Goal: Task Accomplishment & Management: Manage account settings

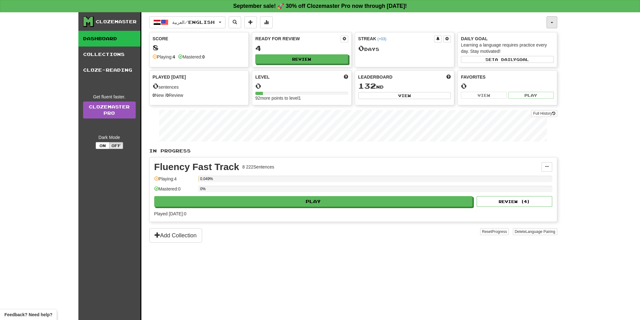
click at [552, 27] on button "button" at bounding box center [551, 22] width 11 height 12
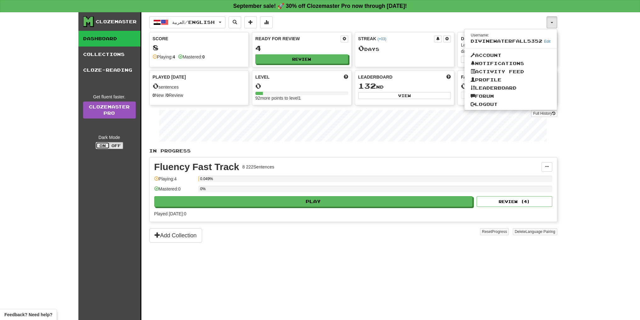
click at [101, 143] on button "On" at bounding box center [103, 145] width 14 height 7
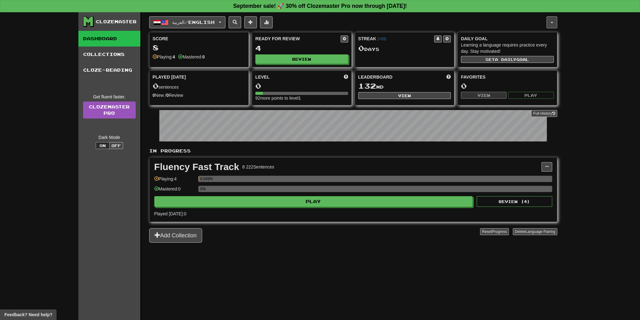
click at [548, 25] on button "button" at bounding box center [551, 22] width 11 height 12
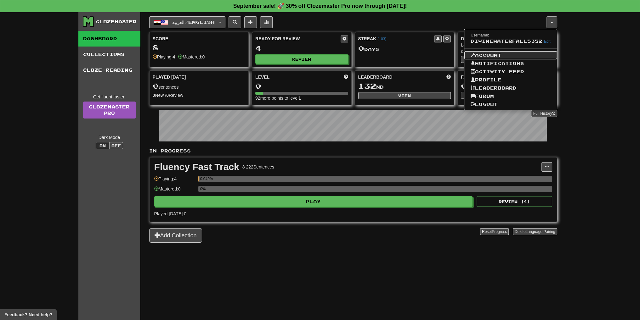
click at [503, 56] on link "Account" at bounding box center [510, 55] width 92 height 8
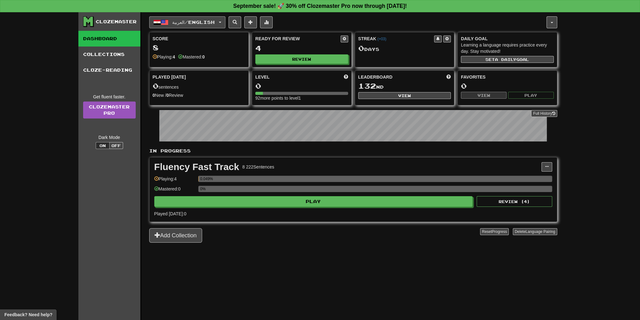
drag, startPoint x: 187, startPoint y: 25, endPoint x: 182, endPoint y: 27, distance: 5.6
click at [187, 25] on button "العربية / English" at bounding box center [187, 22] width 76 height 12
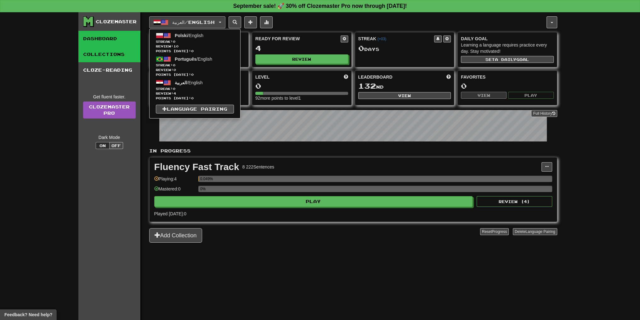
click at [130, 47] on link "Collections" at bounding box center [109, 55] width 62 height 16
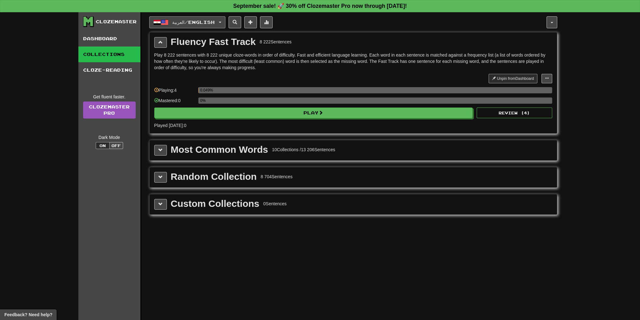
click at [187, 25] on button "العربية / English" at bounding box center [187, 22] width 76 height 12
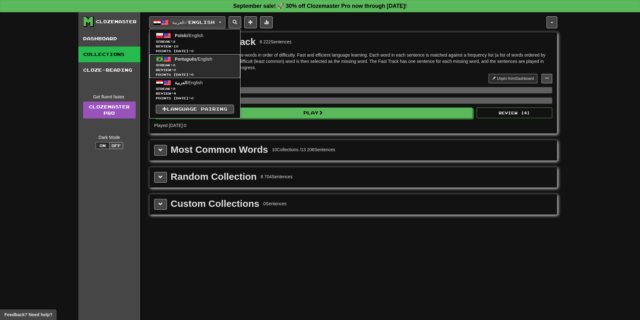
click at [204, 66] on span "Streak: 0" at bounding box center [195, 65] width 78 height 5
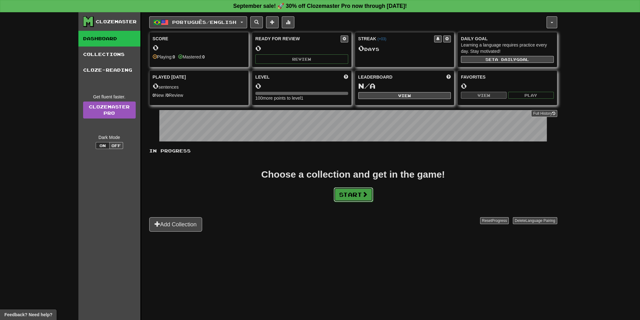
click at [349, 187] on button "Start" at bounding box center [352, 194] width 39 height 14
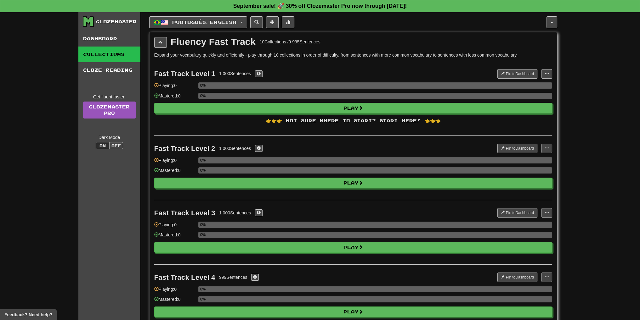
drag, startPoint x: 315, startPoint y: 114, endPoint x: 309, endPoint y: 108, distance: 8.7
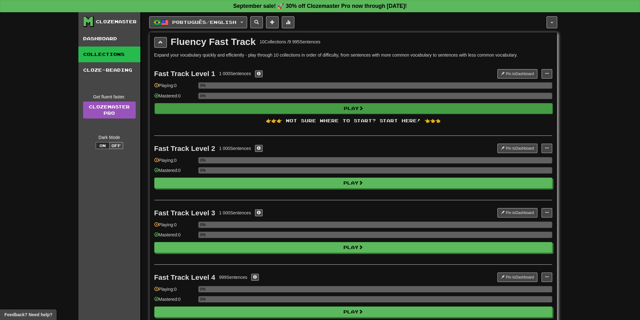
click at [315, 114] on div "Fast Track Level 1 1 000 Sentences Pin to Dashboard Pin to Dashboard Manage Sen…" at bounding box center [353, 98] width 398 height 75
click at [309, 107] on button "Play" at bounding box center [353, 108] width 398 height 11
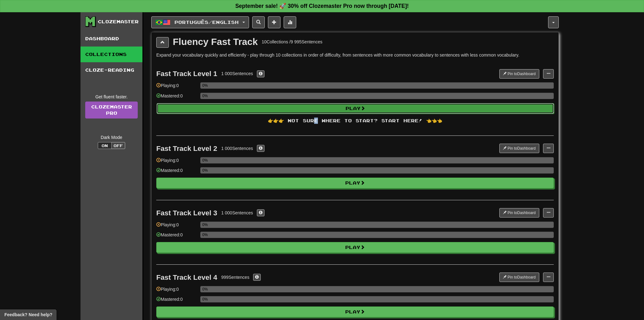
select select "**"
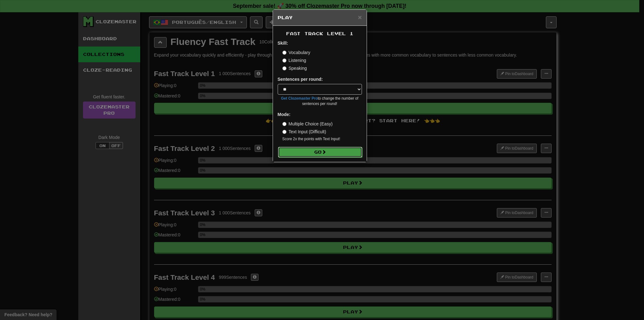
click at [324, 151] on span at bounding box center [324, 152] width 4 height 4
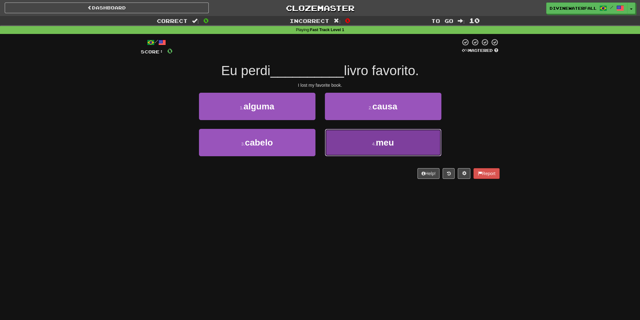
click at [373, 140] on button "4 . meu" at bounding box center [383, 142] width 116 height 27
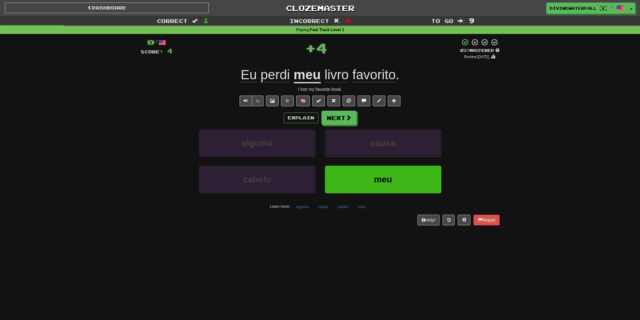
click at [373, 140] on span "causa" at bounding box center [382, 143] width 25 height 10
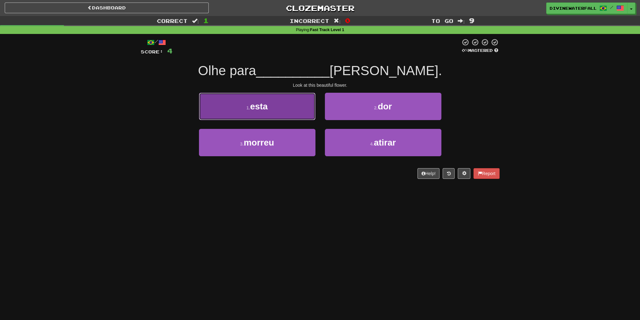
click at [287, 114] on button "1 . esta" at bounding box center [257, 106] width 116 height 27
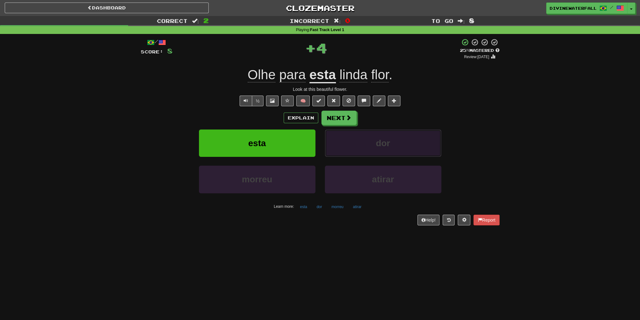
click at [328, 154] on button "dor" at bounding box center [383, 143] width 116 height 27
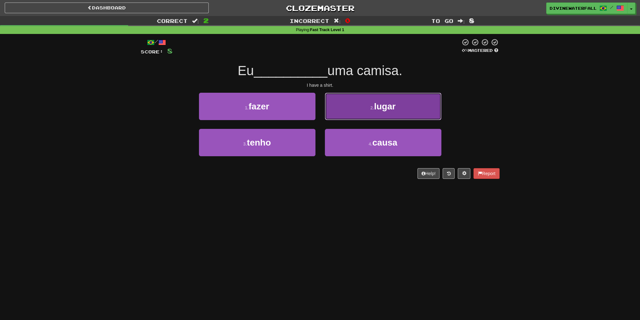
click at [364, 114] on button "2 . lugar" at bounding box center [383, 106] width 116 height 27
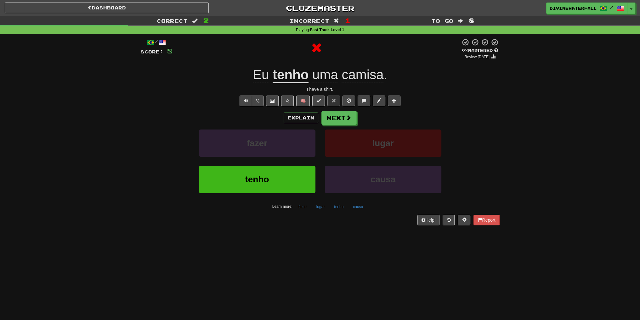
click at [364, 114] on div "Explain Next" at bounding box center [320, 118] width 359 height 14
click at [355, 134] on button "lugar" at bounding box center [383, 143] width 116 height 27
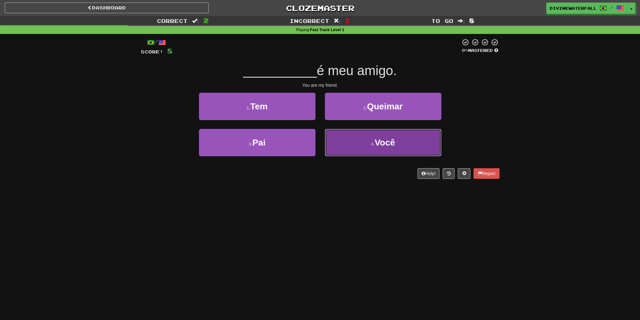
click at [373, 147] on button "4 . Você" at bounding box center [383, 142] width 116 height 27
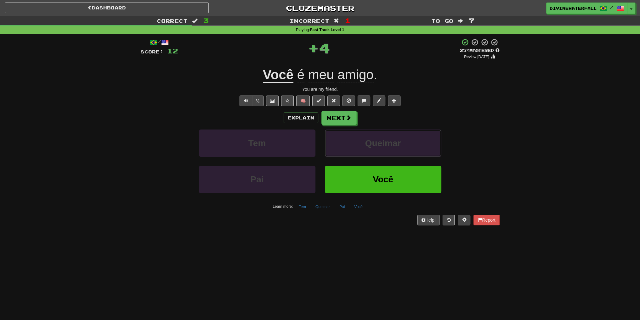
click at [373, 147] on span "Queimar" at bounding box center [383, 143] width 36 height 10
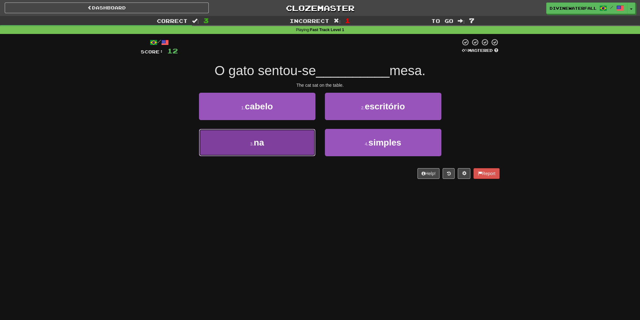
click at [288, 145] on button "3 . na" at bounding box center [257, 142] width 116 height 27
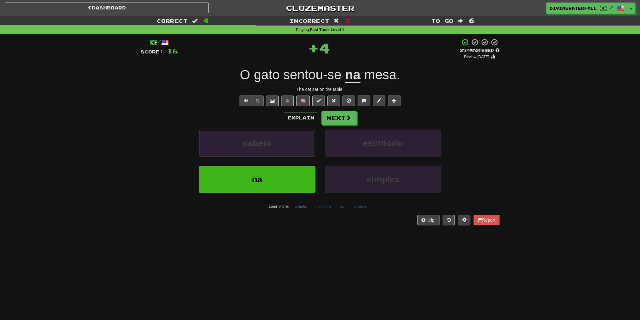
click at [288, 145] on button "cabelo" at bounding box center [257, 143] width 116 height 27
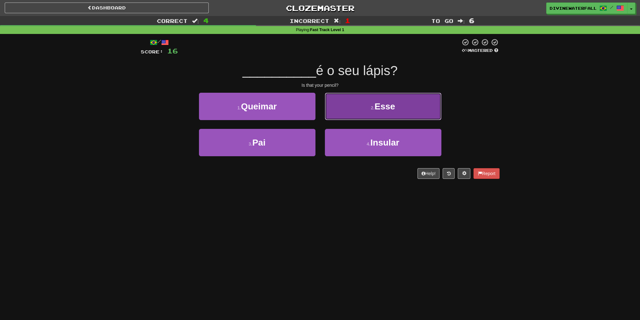
click at [373, 109] on small "2 ." at bounding box center [373, 107] width 4 height 5
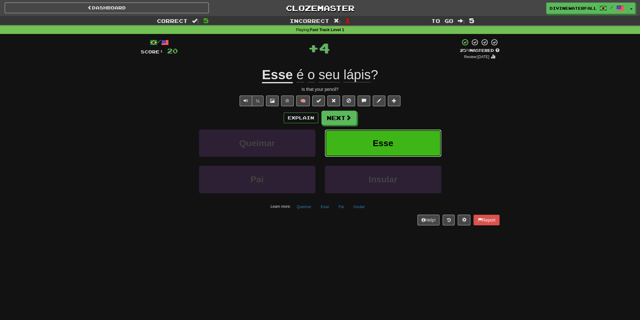
click at [361, 143] on button "Esse" at bounding box center [383, 143] width 116 height 27
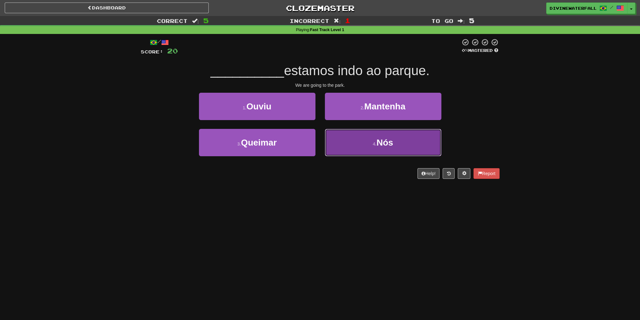
click at [374, 150] on button "4 . Nós" at bounding box center [383, 142] width 116 height 27
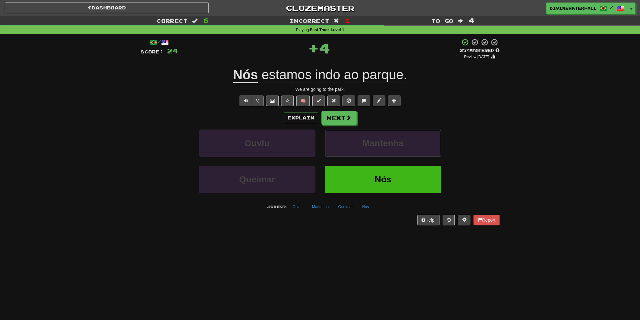
click at [374, 150] on button "Mantenha" at bounding box center [383, 143] width 116 height 27
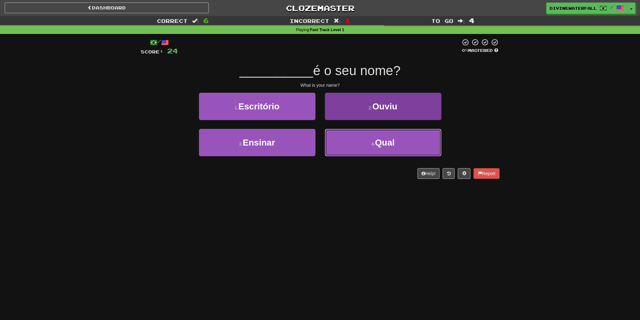
click at [369, 143] on button "4 . Qual" at bounding box center [383, 142] width 116 height 27
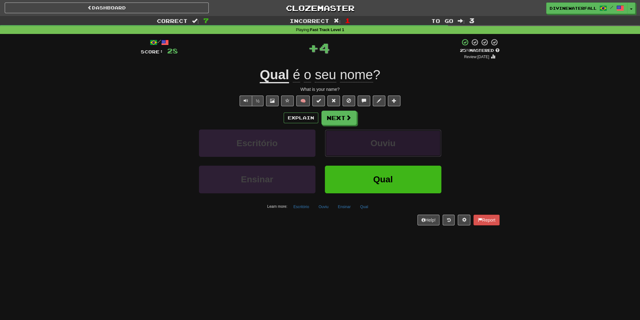
click at [369, 143] on button "Ouviu" at bounding box center [383, 143] width 116 height 27
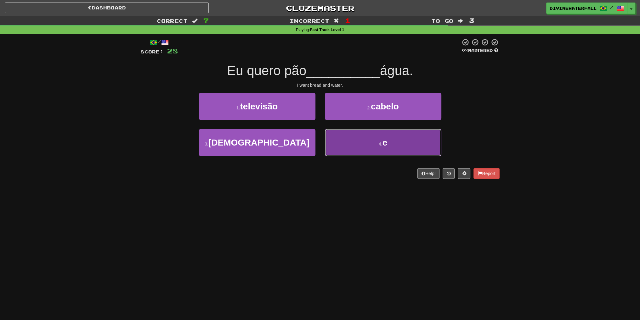
click at [356, 144] on button "4 . e" at bounding box center [383, 142] width 116 height 27
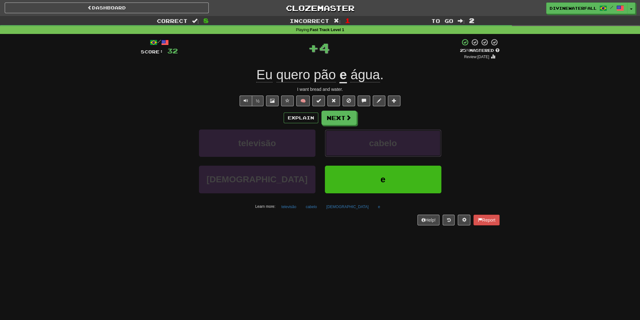
click at [356, 144] on button "cabelo" at bounding box center [383, 143] width 116 height 27
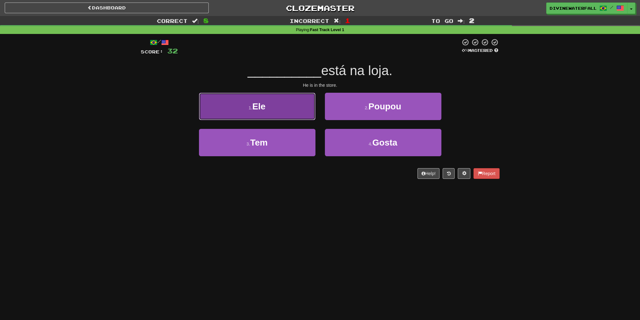
click at [288, 120] on button "1 . Ele" at bounding box center [257, 106] width 116 height 27
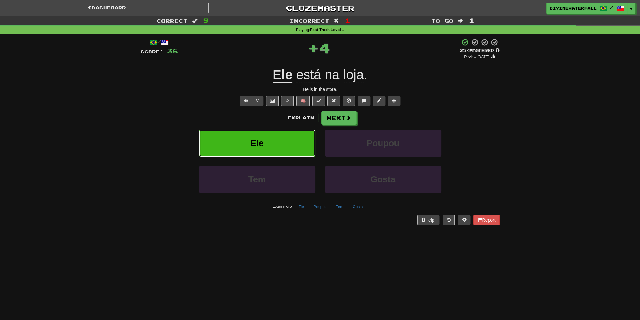
click at [296, 145] on button "Ele" at bounding box center [257, 143] width 116 height 27
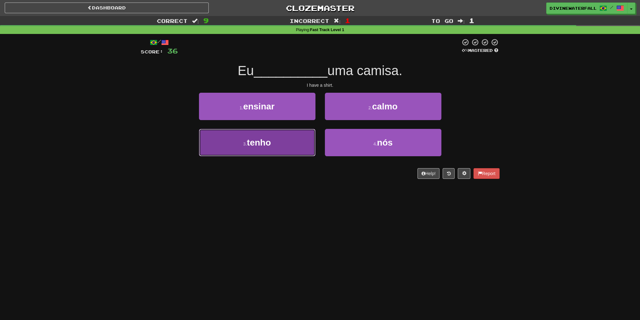
click at [290, 135] on button "3 . tenho" at bounding box center [257, 142] width 116 height 27
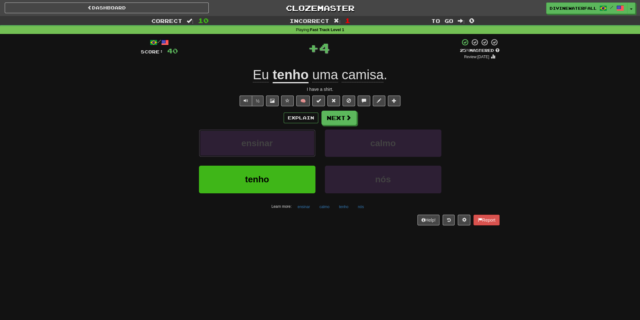
click at [290, 135] on button "ensinar" at bounding box center [257, 143] width 116 height 27
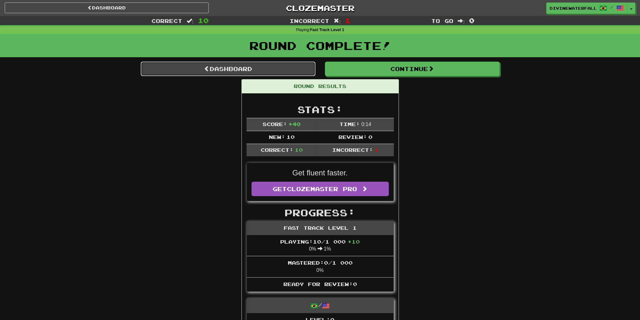
click at [274, 70] on link "Dashboard" at bounding box center [228, 69] width 175 height 14
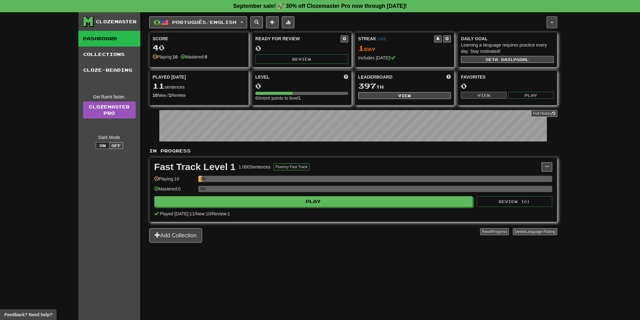
click at [550, 27] on button "button" at bounding box center [551, 22] width 11 height 12
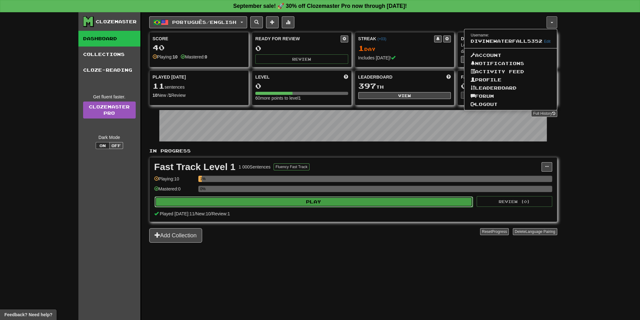
click at [386, 205] on button "Play" at bounding box center [313, 202] width 318 height 11
select select "**"
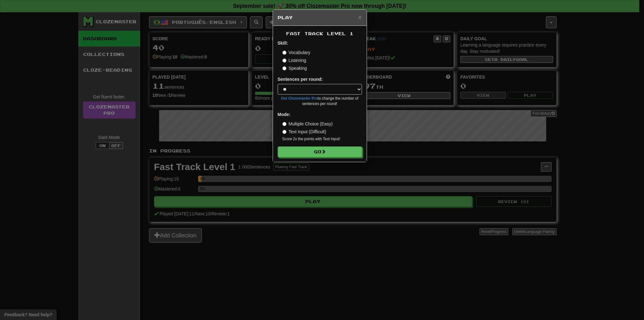
click at [492, 59] on div "× Play Fast Track Level 1 Skill: Vocabulary Listening Speaking Sentences per ro…" at bounding box center [322, 160] width 644 height 320
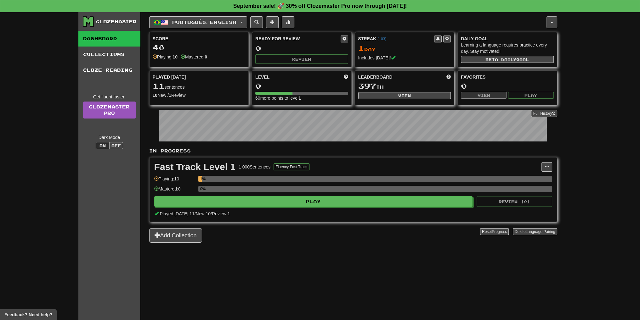
click at [550, 24] on button "button" at bounding box center [551, 22] width 11 height 12
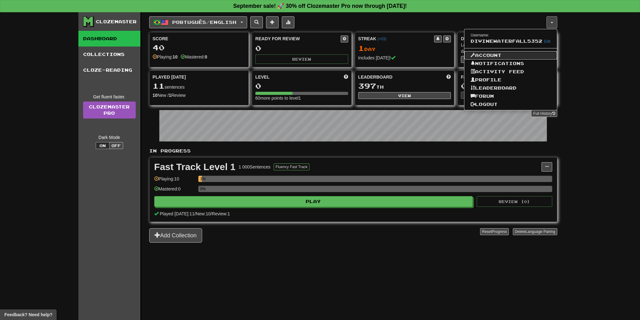
click at [499, 51] on link "Account" at bounding box center [510, 55] width 92 height 8
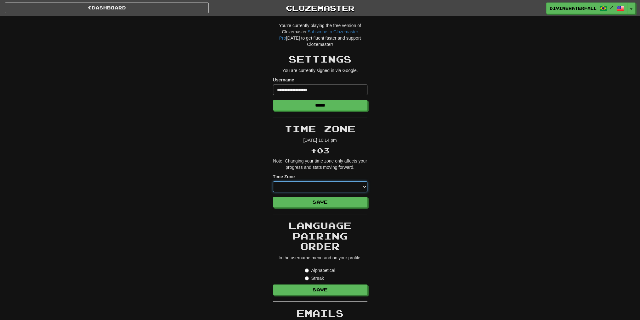
click at [323, 189] on select "**********" at bounding box center [320, 187] width 94 height 11
select select "******"
click at [273, 182] on select "**********" at bounding box center [320, 187] width 94 height 11
click at [326, 202] on button "Save" at bounding box center [320, 202] width 94 height 11
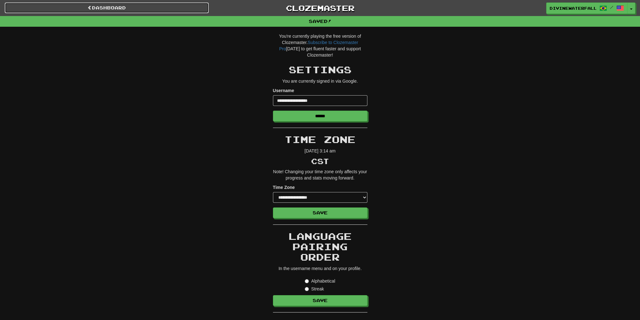
click at [157, 9] on link "Dashboard" at bounding box center [107, 8] width 204 height 11
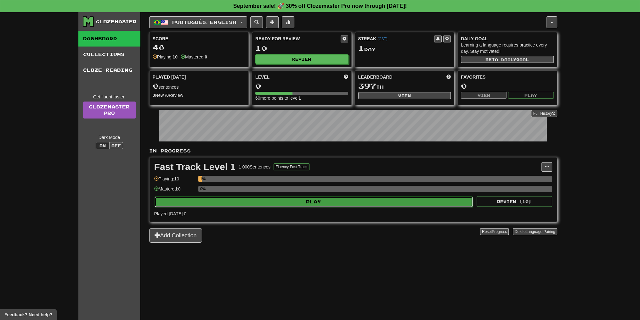
click at [409, 198] on button "Play" at bounding box center [313, 202] width 318 height 11
select select "**"
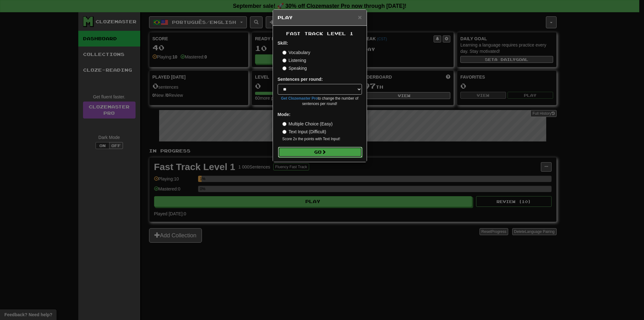
click at [341, 153] on button "Go" at bounding box center [320, 152] width 84 height 11
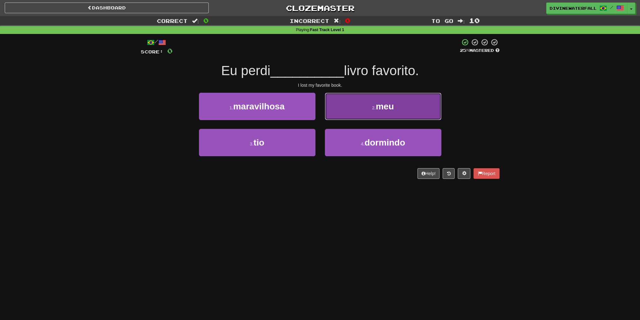
click at [354, 116] on button "2 . meu" at bounding box center [383, 106] width 116 height 27
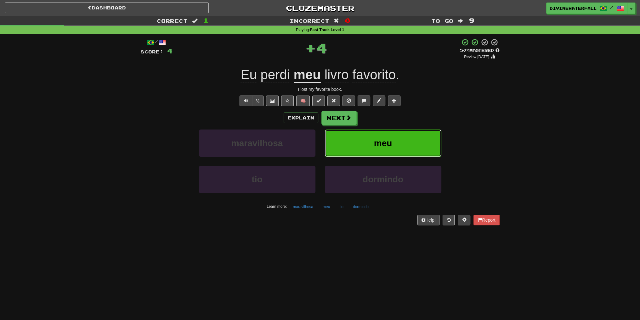
click at [350, 148] on button "meu" at bounding box center [383, 143] width 116 height 27
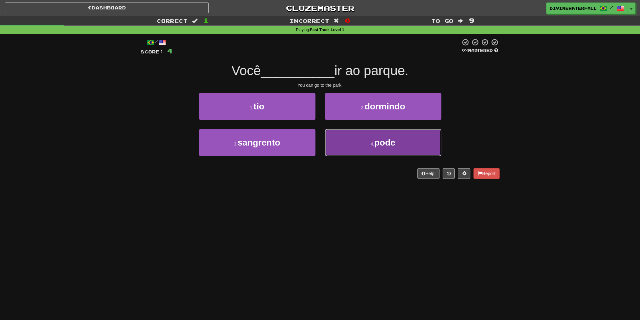
click at [359, 151] on button "4 . pode" at bounding box center [383, 142] width 116 height 27
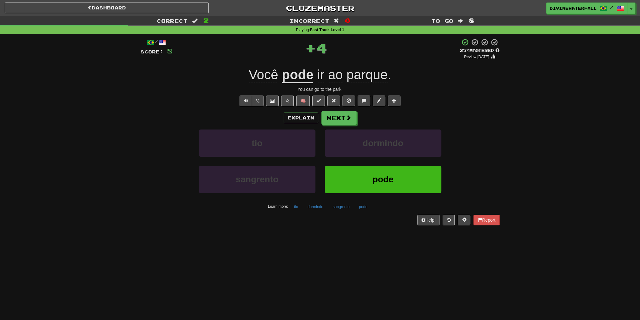
click at [176, 14] on div "Dashboard Clozemaster DivineWaterfall5352 / Toggle Dropdown Dashboard Leaderboa…" at bounding box center [320, 8] width 630 height 16
click at [186, 8] on link "Dashboard" at bounding box center [107, 8] width 204 height 11
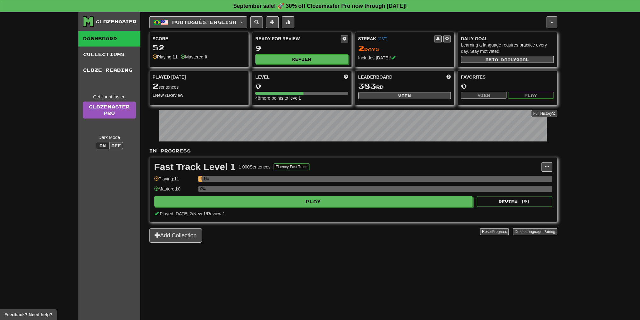
click at [551, 27] on button "button" at bounding box center [551, 22] width 11 height 12
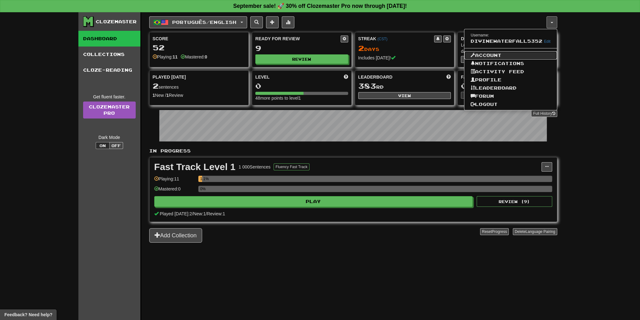
click at [511, 55] on link "Account" at bounding box center [510, 55] width 92 height 8
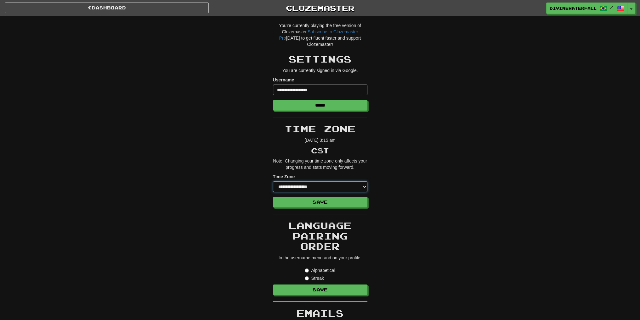
click at [332, 190] on select "**********" at bounding box center [320, 187] width 94 height 11
select select "*****"
click at [273, 182] on select "**********" at bounding box center [320, 187] width 94 height 11
drag, startPoint x: 328, startPoint y: 201, endPoint x: 323, endPoint y: 189, distance: 13.1
click at [328, 200] on button "Save" at bounding box center [320, 202] width 94 height 11
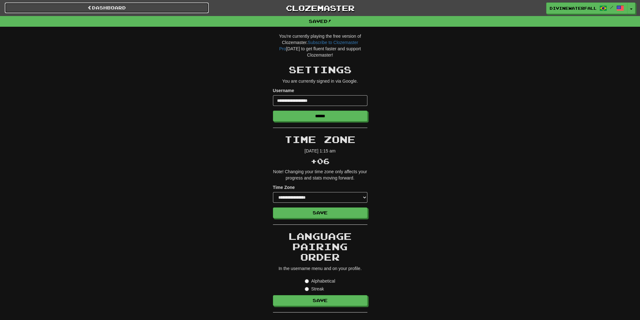
click at [132, 7] on link "Dashboard" at bounding box center [107, 8] width 204 height 11
click at [333, 201] on select "**********" at bounding box center [320, 197] width 94 height 11
select select "****"
click at [273, 192] on select "**********" at bounding box center [320, 197] width 94 height 11
click at [326, 208] on button "Save" at bounding box center [320, 213] width 94 height 11
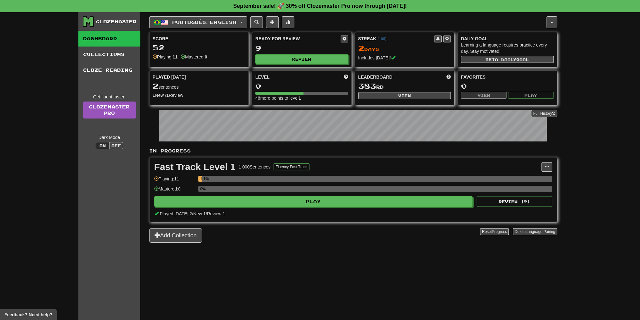
drag, startPoint x: 450, startPoint y: 48, endPoint x: 447, endPoint y: 50, distance: 3.4
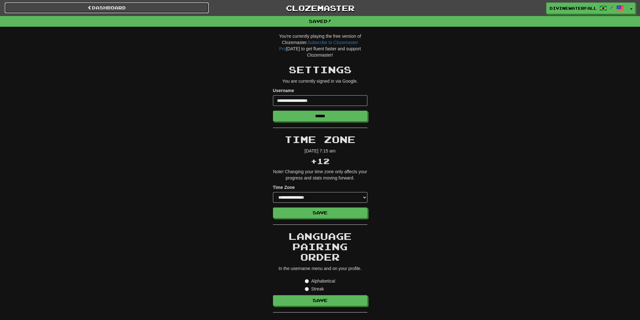
click at [117, 5] on link "Dashboard" at bounding box center [107, 8] width 204 height 11
